Goal: Task Accomplishment & Management: Manage account settings

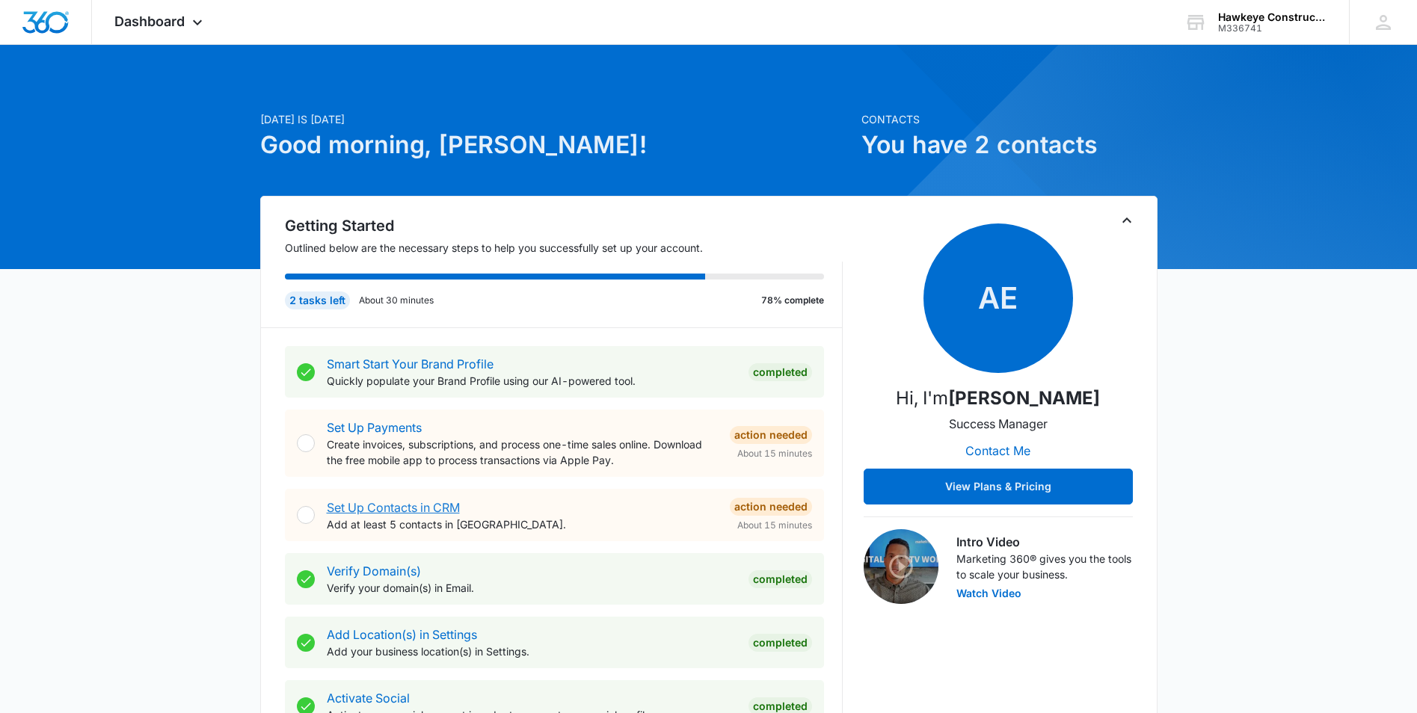
click at [425, 512] on link "Set Up Contacts in CRM" at bounding box center [393, 507] width 133 height 15
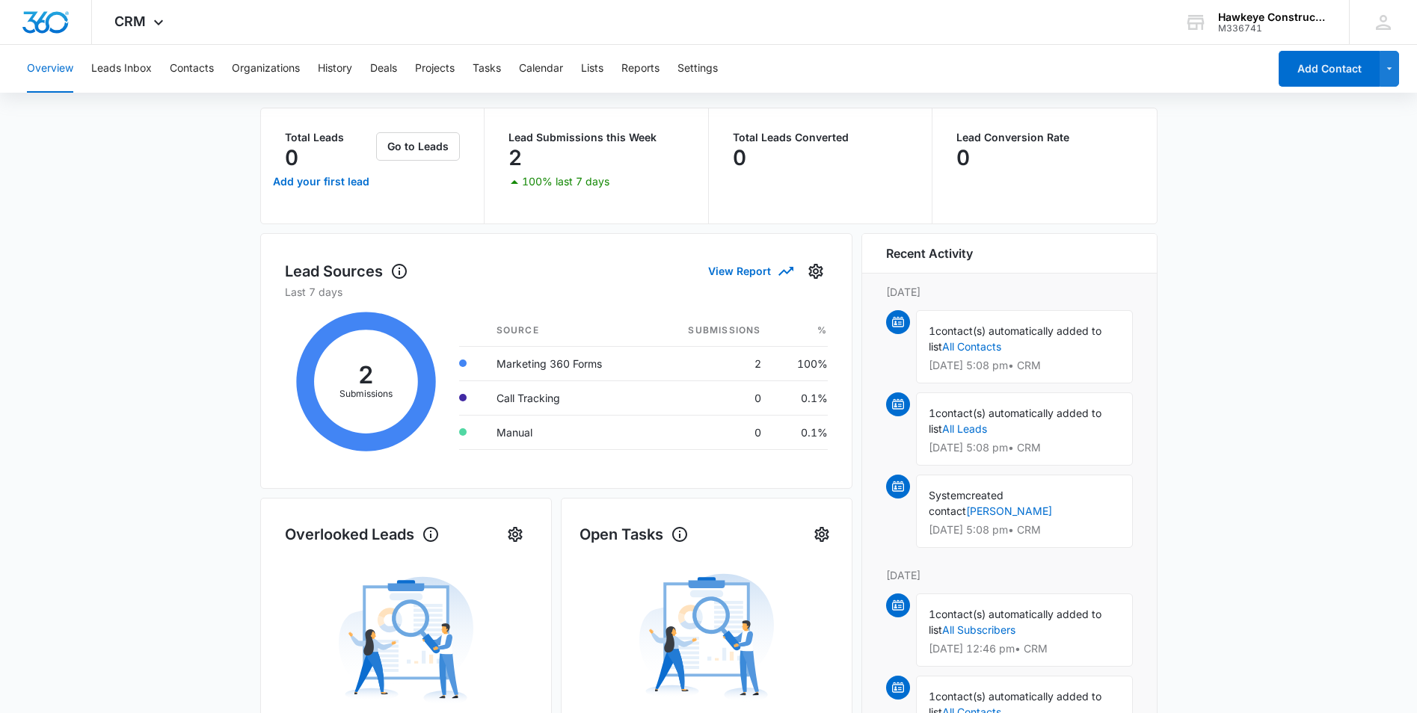
scroll to position [75, 0]
click at [402, 364] on icon at bounding box center [366, 380] width 163 height 164
click at [348, 386] on icon at bounding box center [366, 380] width 163 height 164
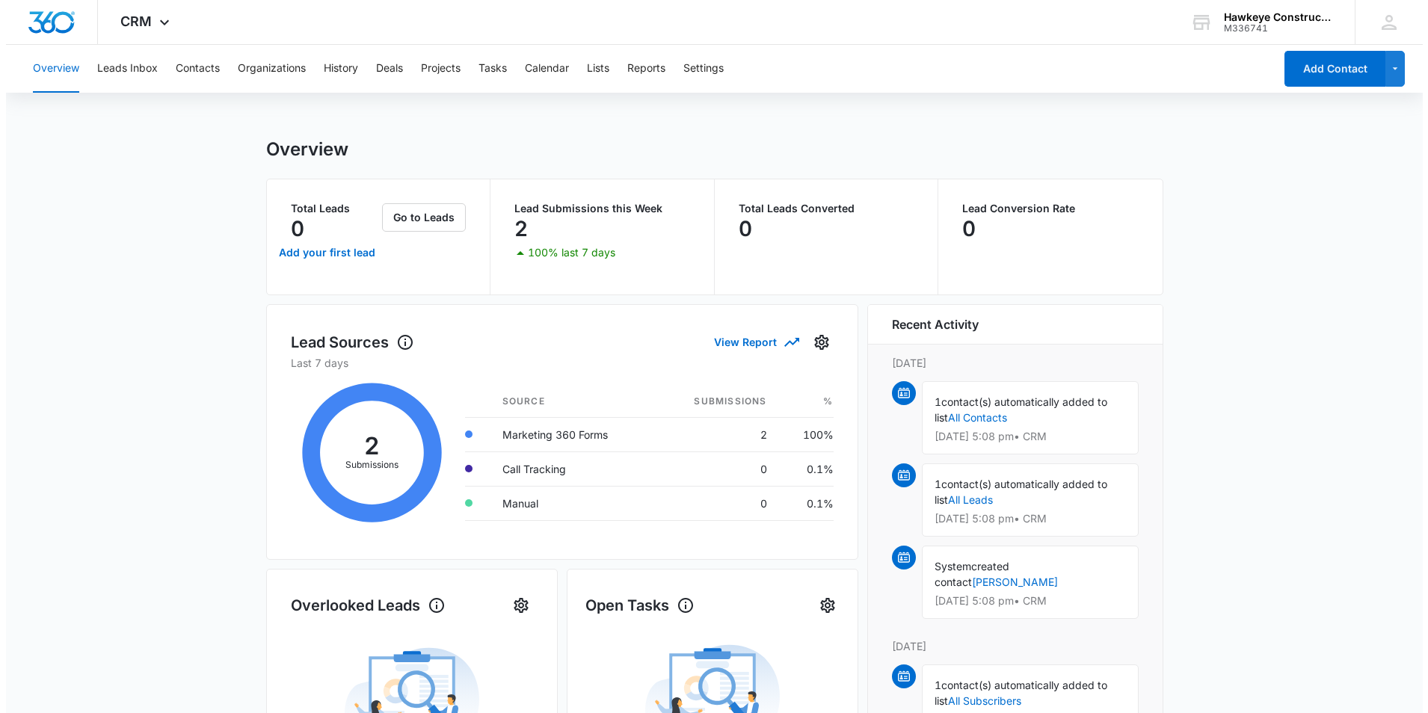
scroll to position [0, 0]
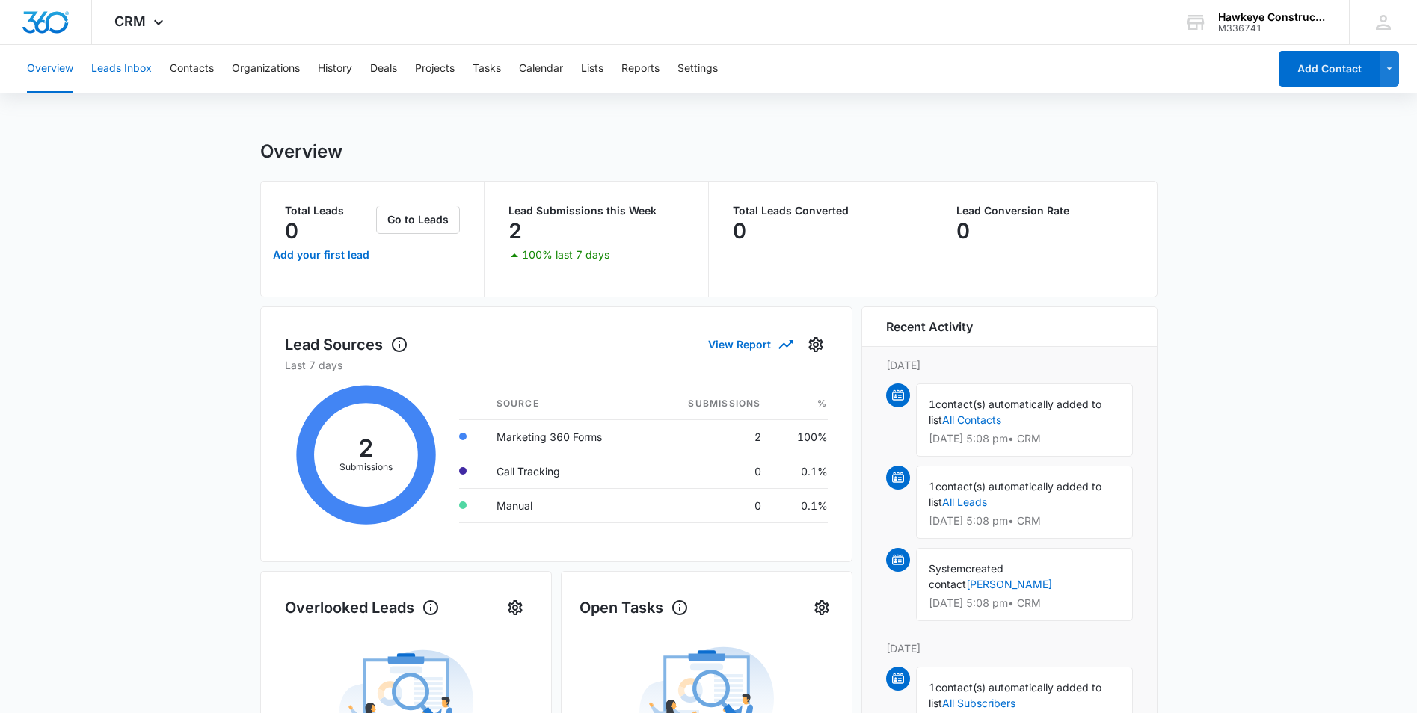
click at [138, 70] on button "Leads Inbox" at bounding box center [121, 69] width 61 height 48
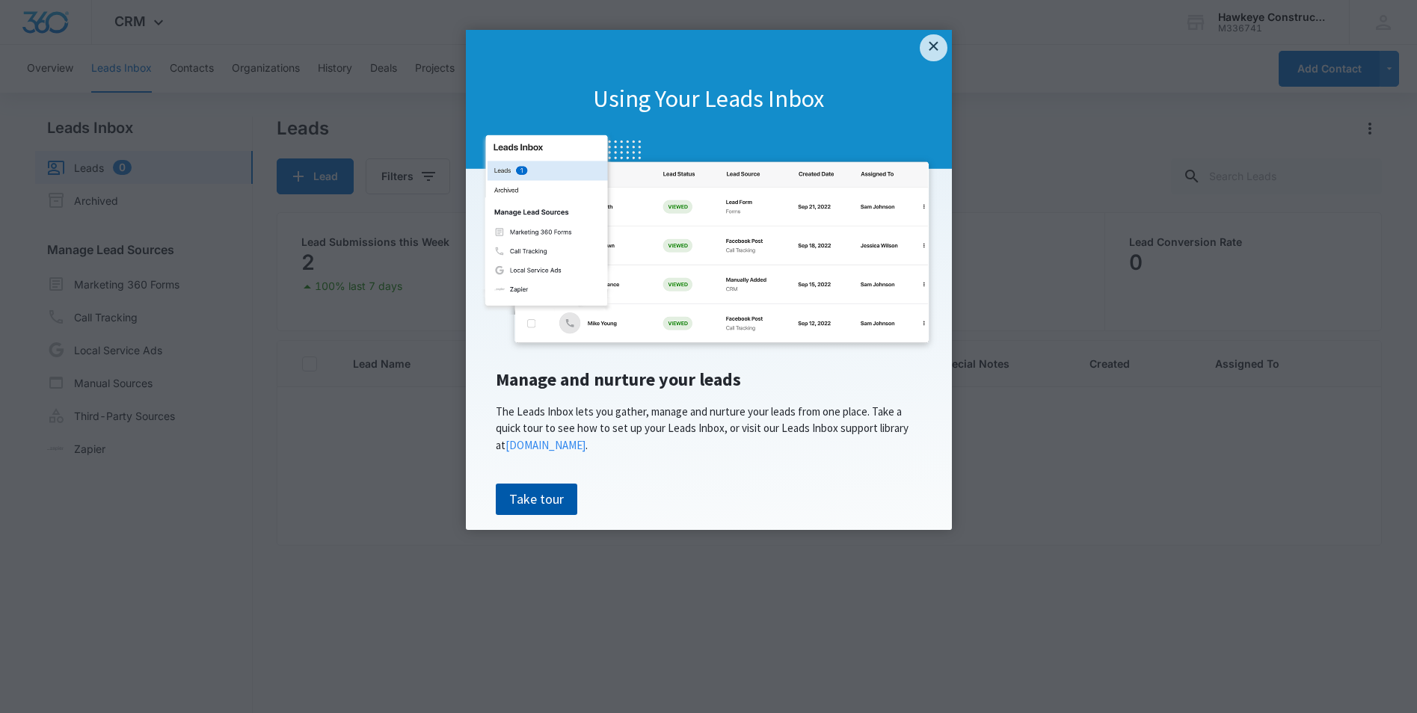
click at [547, 509] on link "Take tour" at bounding box center [536, 499] width 81 height 31
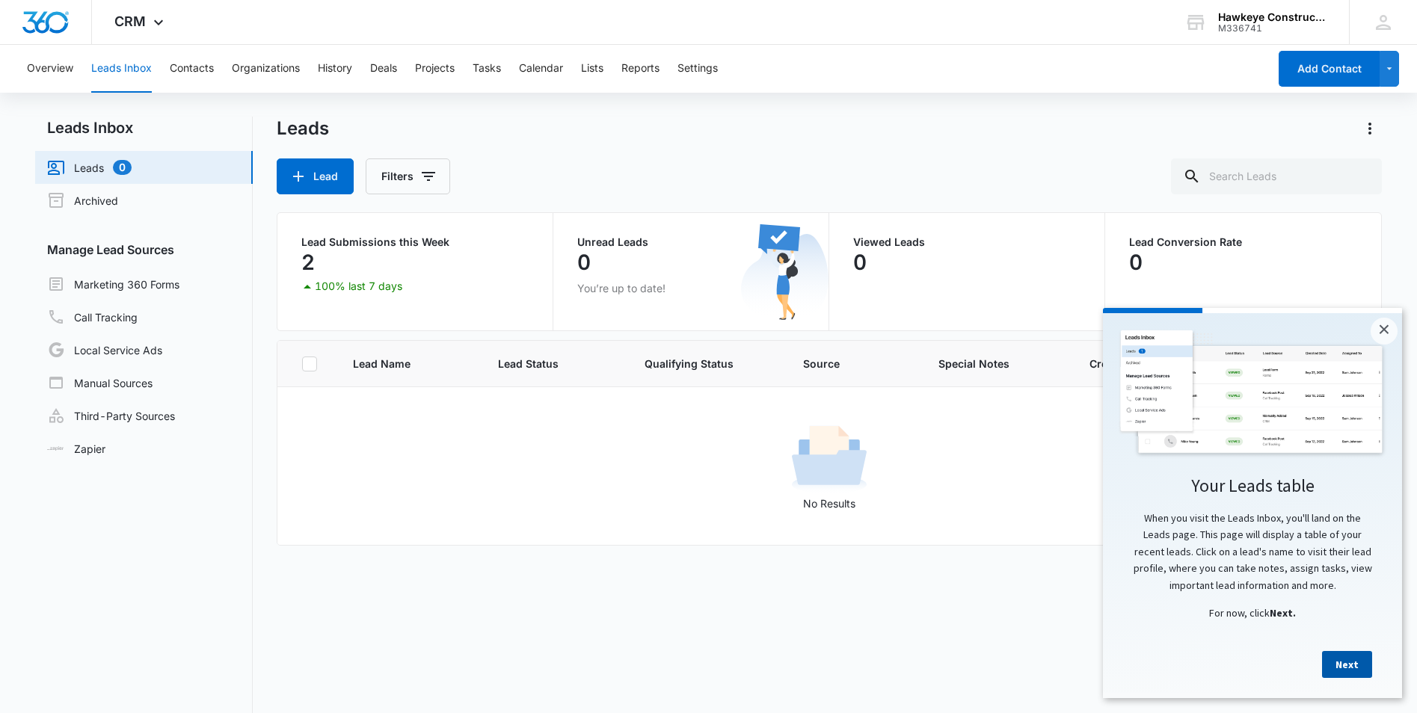
click at [1355, 660] on link "Next" at bounding box center [1347, 664] width 50 height 27
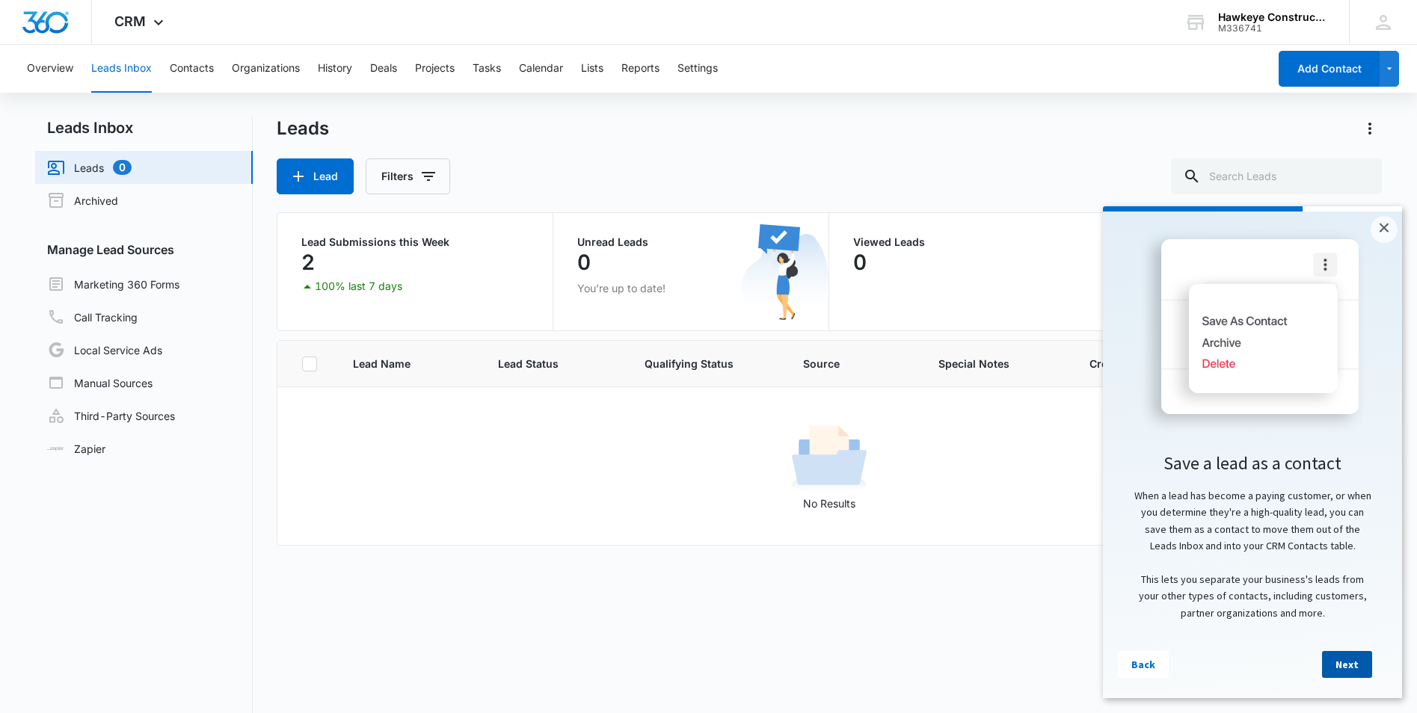
click at [1357, 661] on link "Next" at bounding box center [1347, 664] width 50 height 27
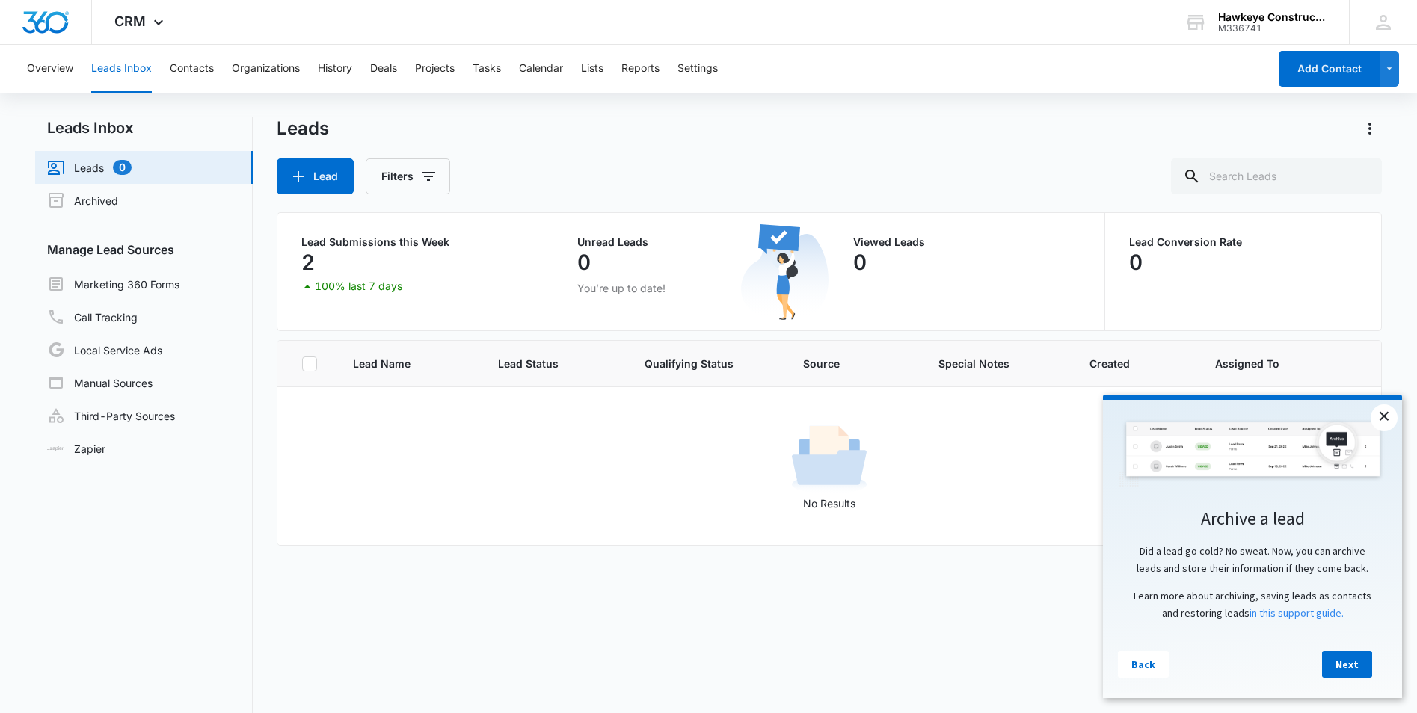
click at [1384, 424] on link "×" at bounding box center [1384, 418] width 27 height 27
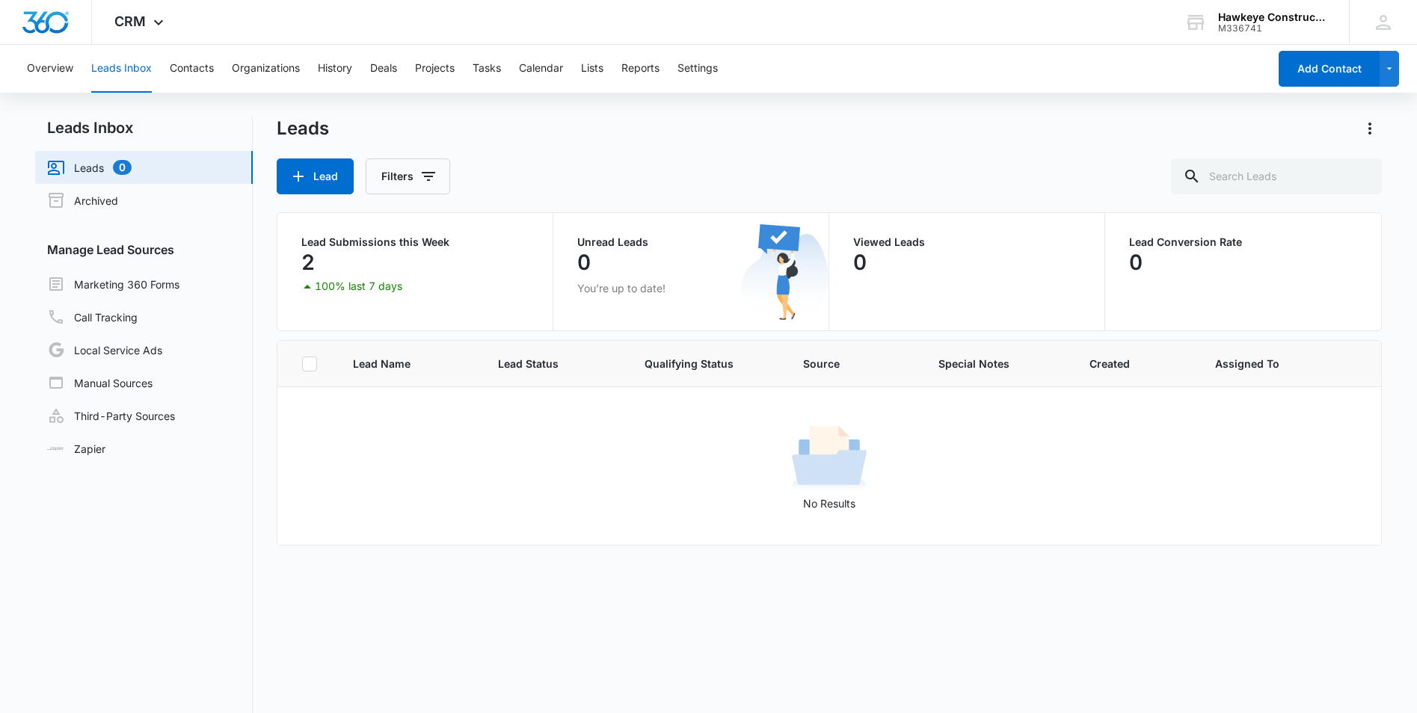
click at [384, 246] on p "Lead Submissions this Week" at bounding box center [414, 242] width 227 height 10
click at [312, 367] on icon at bounding box center [309, 363] width 13 height 13
click at [302, 364] on input "checkbox" at bounding box center [301, 363] width 1 height 1
drag, startPoint x: 295, startPoint y: 367, endPoint x: 311, endPoint y: 365, distance: 15.9
click at [301, 367] on th at bounding box center [306, 364] width 58 height 46
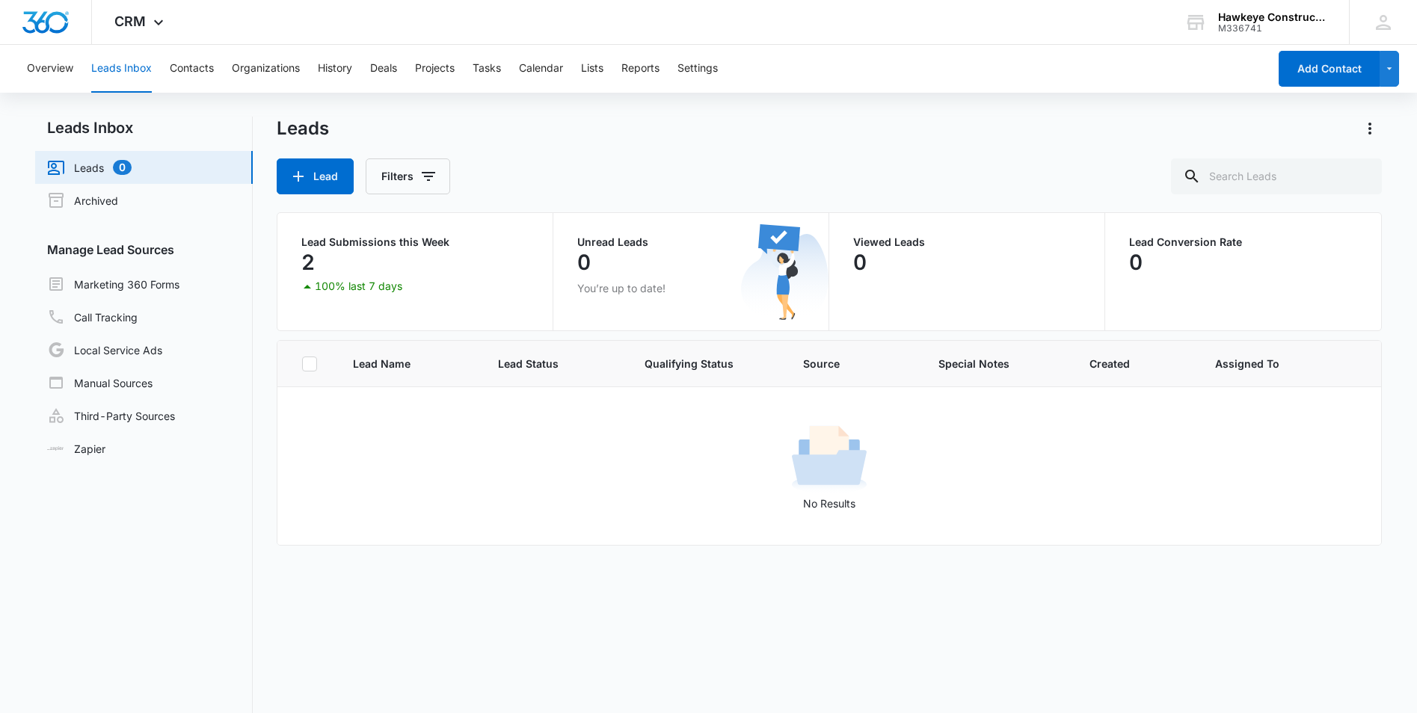
click at [312, 365] on icon at bounding box center [309, 363] width 13 height 13
click at [302, 364] on input "checkbox" at bounding box center [301, 363] width 1 height 1
checkbox input "false"
click at [355, 367] on span "Lead Name" at bounding box center [407, 364] width 109 height 16
click at [869, 493] on div "No Results" at bounding box center [828, 466] width 1101 height 90
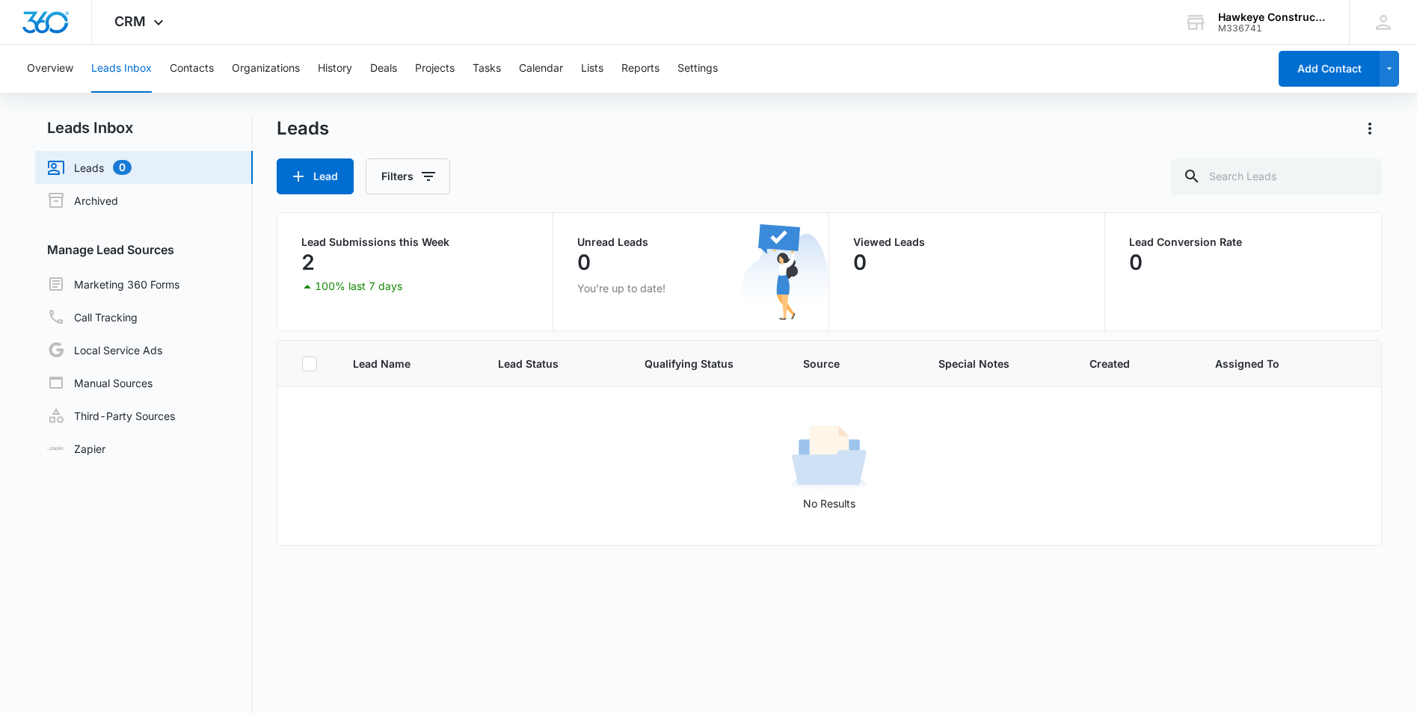
click at [345, 277] on div "2" at bounding box center [414, 262] width 227 height 30
click at [311, 256] on p "2" at bounding box center [307, 262] width 13 height 24
click at [139, 286] on link "Marketing 360 Forms" at bounding box center [113, 284] width 132 height 18
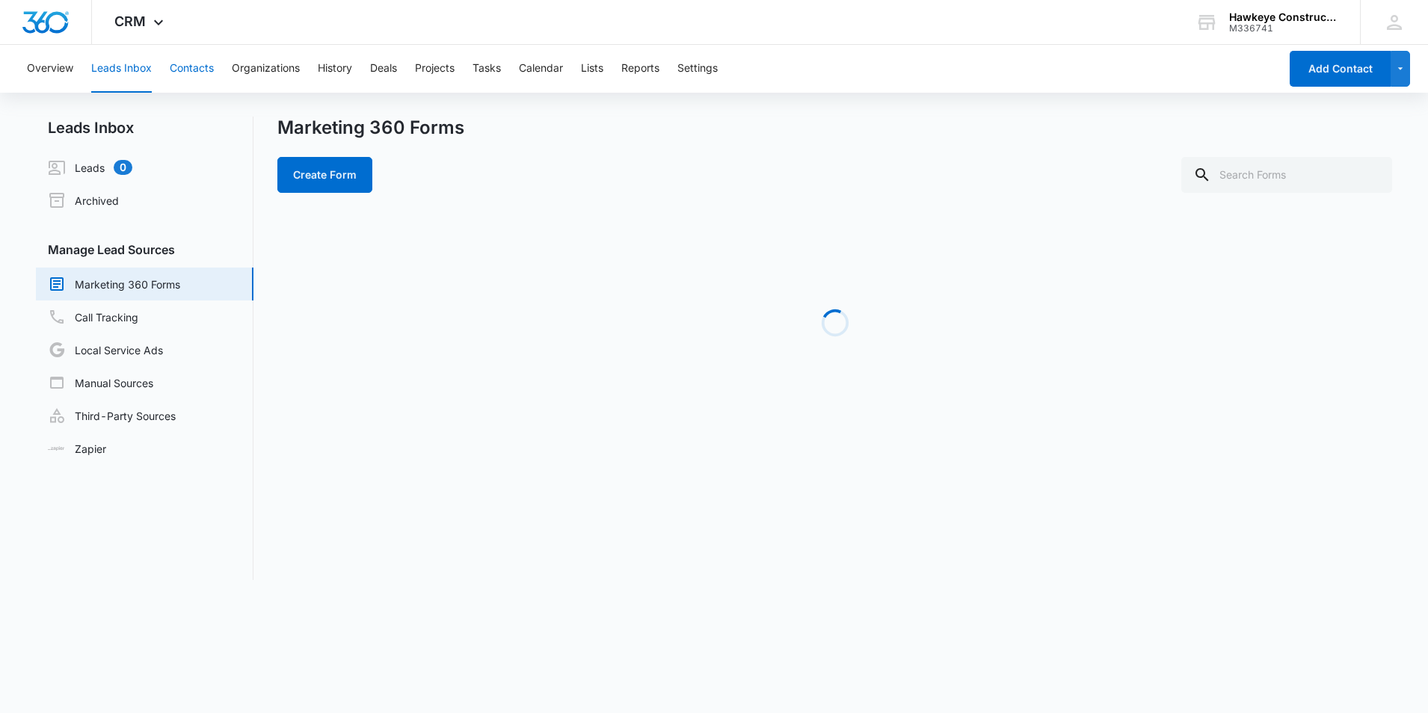
click at [174, 67] on button "Contacts" at bounding box center [192, 69] width 44 height 48
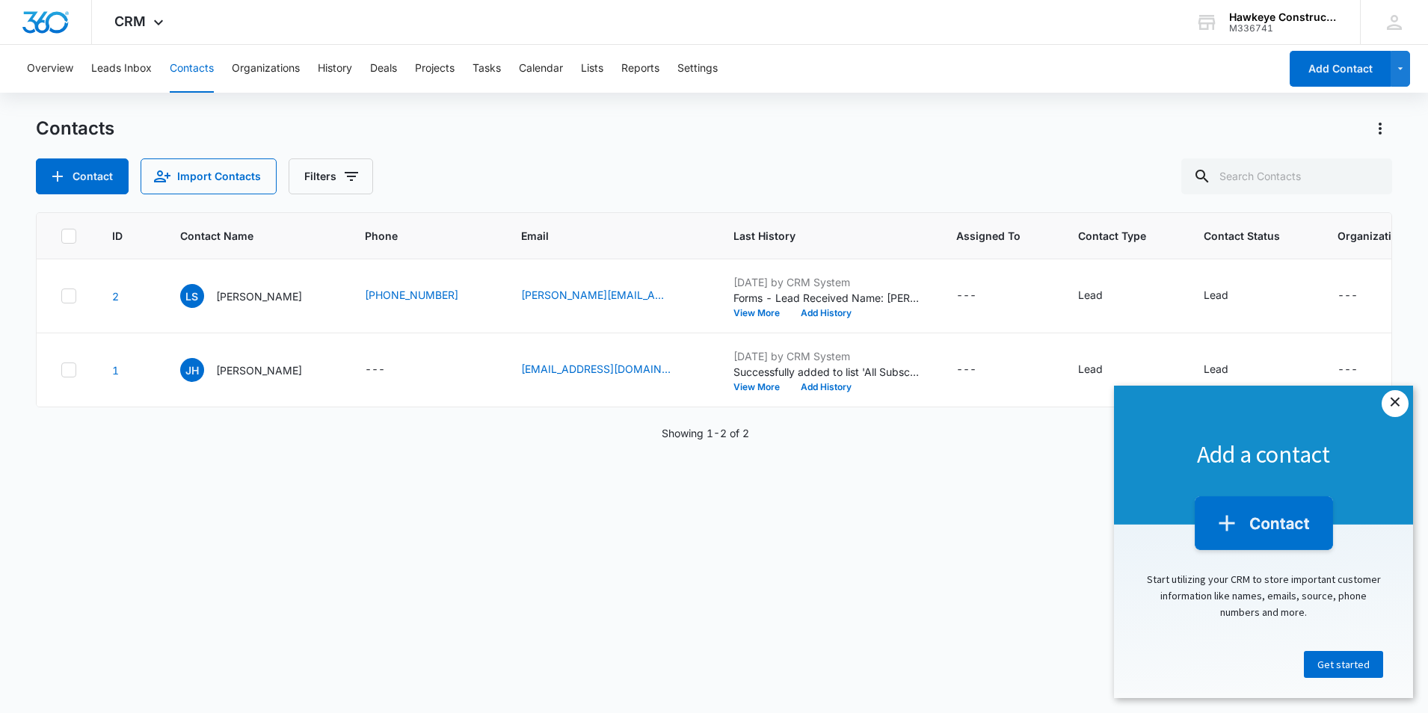
click at [1404, 407] on link "×" at bounding box center [1395, 403] width 27 height 27
